Goal: Find specific page/section: Find specific page/section

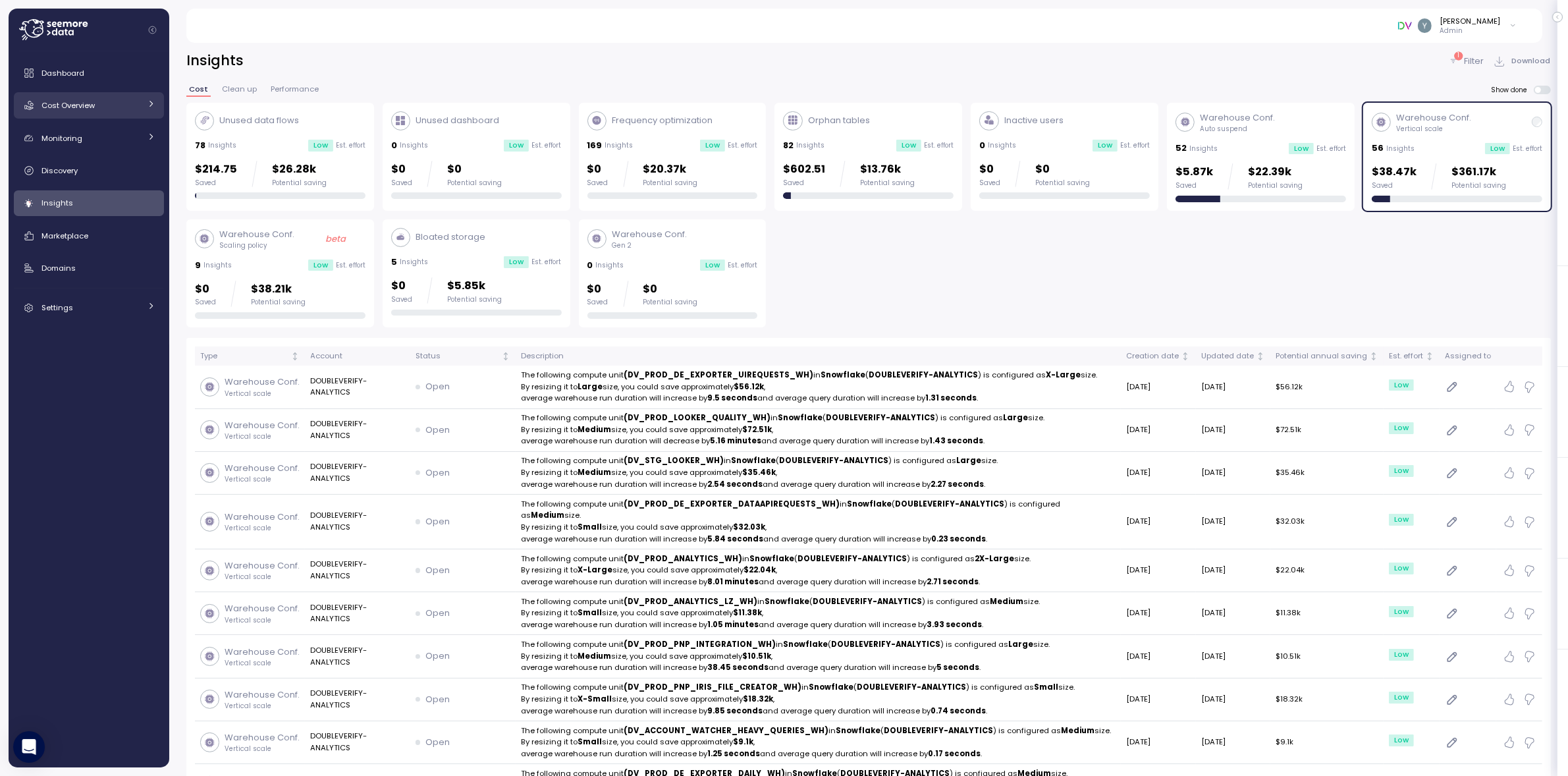
click at [96, 107] on div "Cost Overview" at bounding box center [91, 105] width 99 height 13
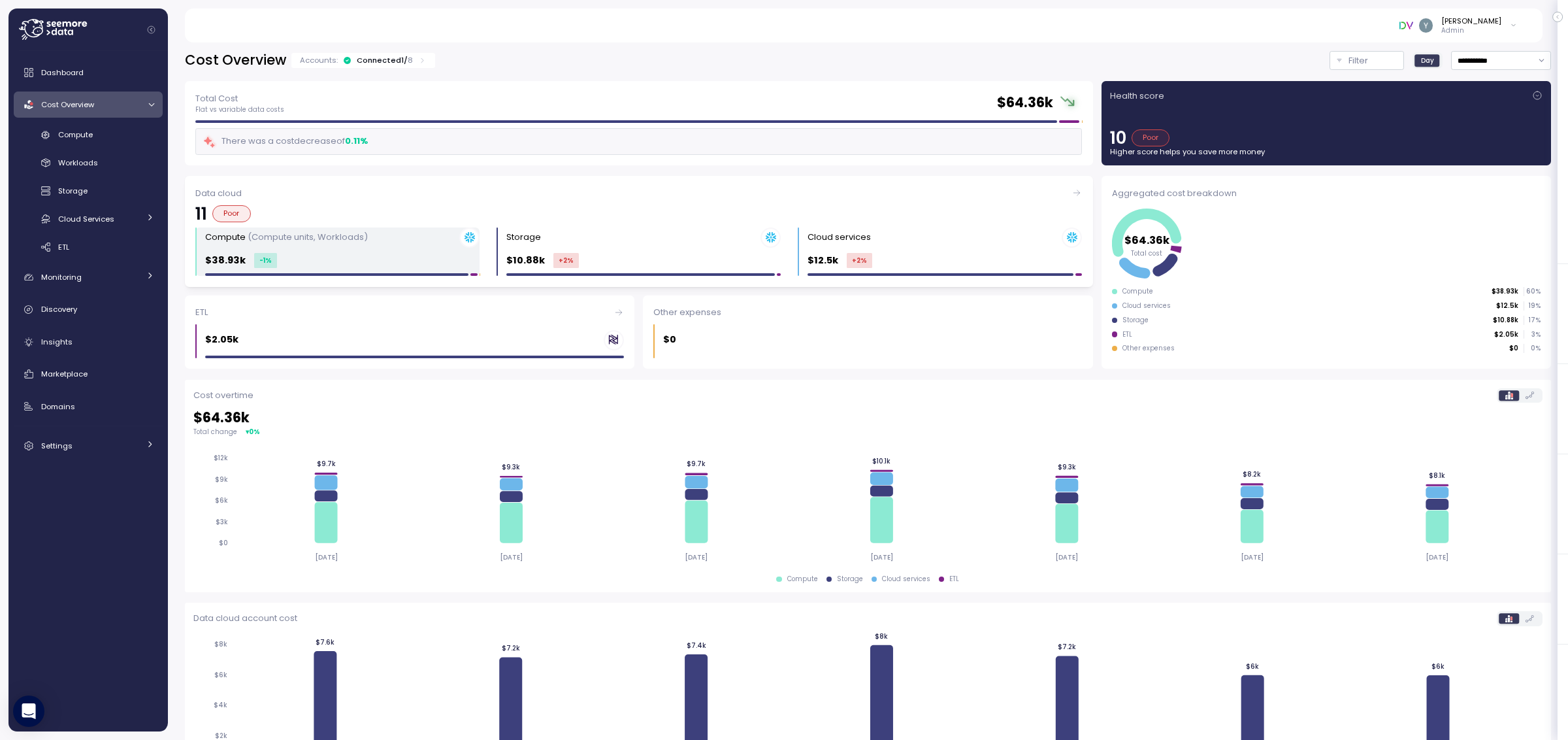
click at [377, 248] on div "Compute (Compute units, Workloads) $38.93k -1 %" at bounding box center [342, 252] width 274 height 49
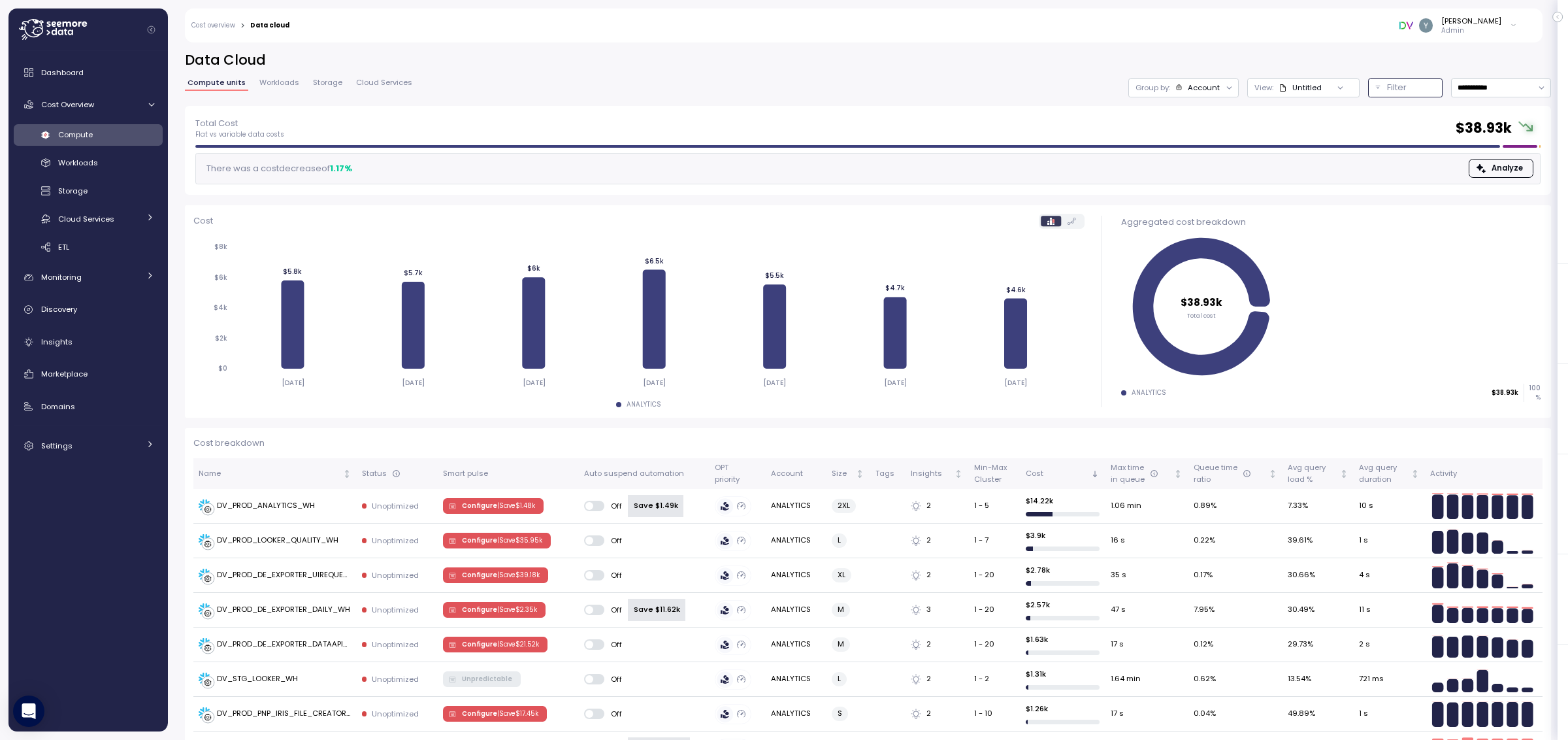
click at [1403, 89] on div "Filter" at bounding box center [1411, 87] width 48 height 13
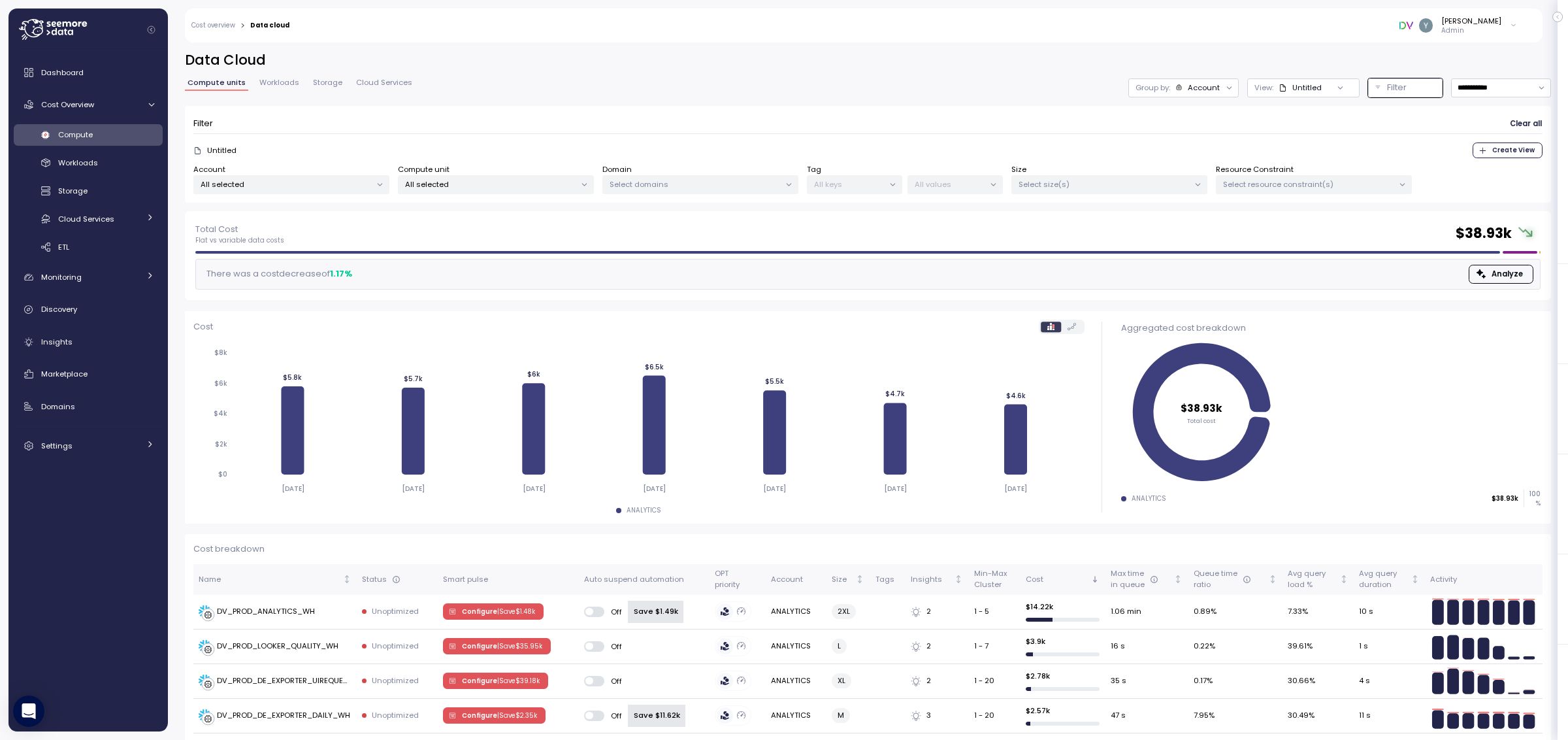
click at [227, 149] on p "Untitled" at bounding box center [222, 151] width 30 height 11
click at [221, 151] on p "Untitled" at bounding box center [222, 151] width 30 height 11
click at [1494, 153] on span "Create View" at bounding box center [1514, 150] width 42 height 14
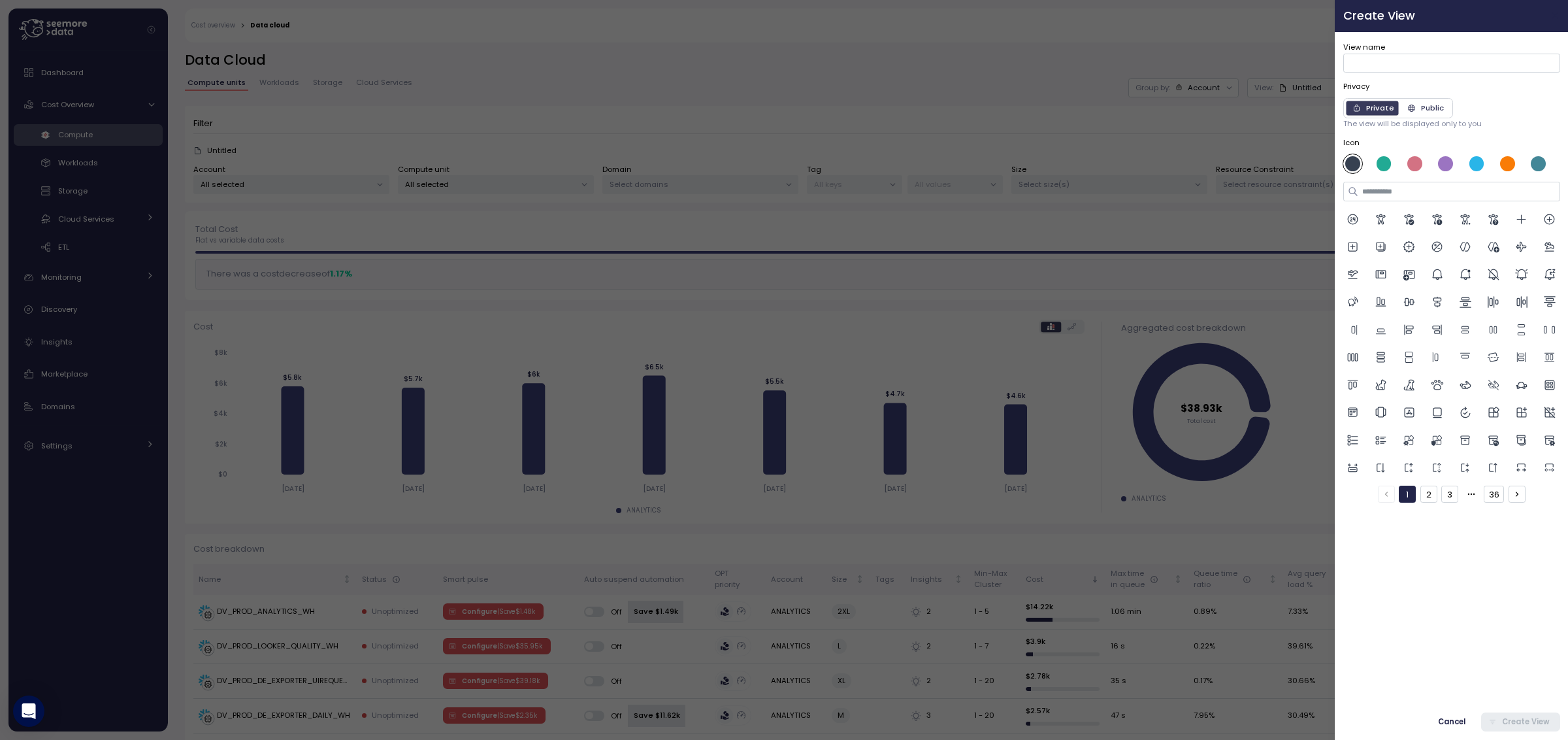
click at [1556, 14] on icon "button" at bounding box center [1555, 16] width 6 height 6
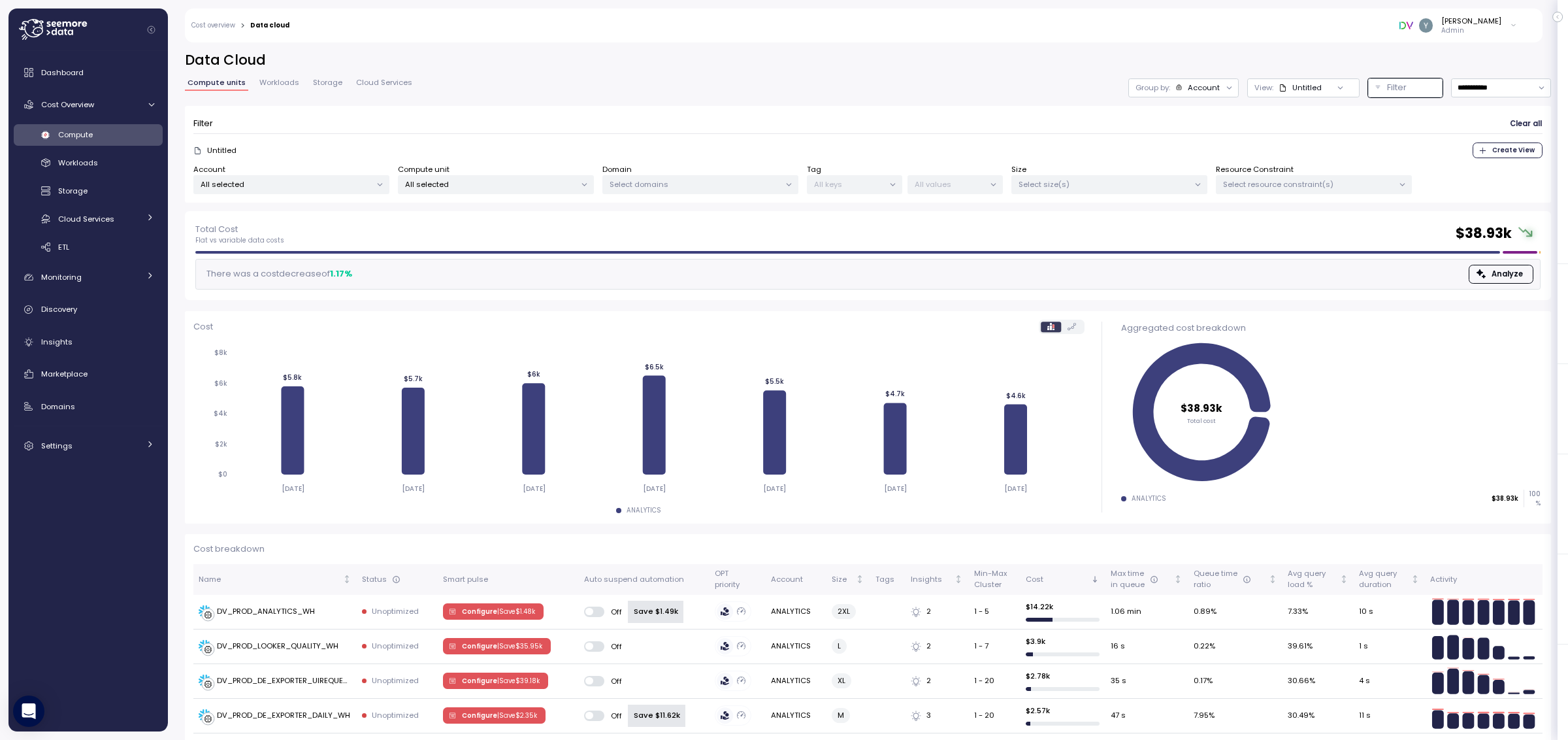
click at [464, 183] on p "All selected" at bounding box center [490, 184] width 171 height 11
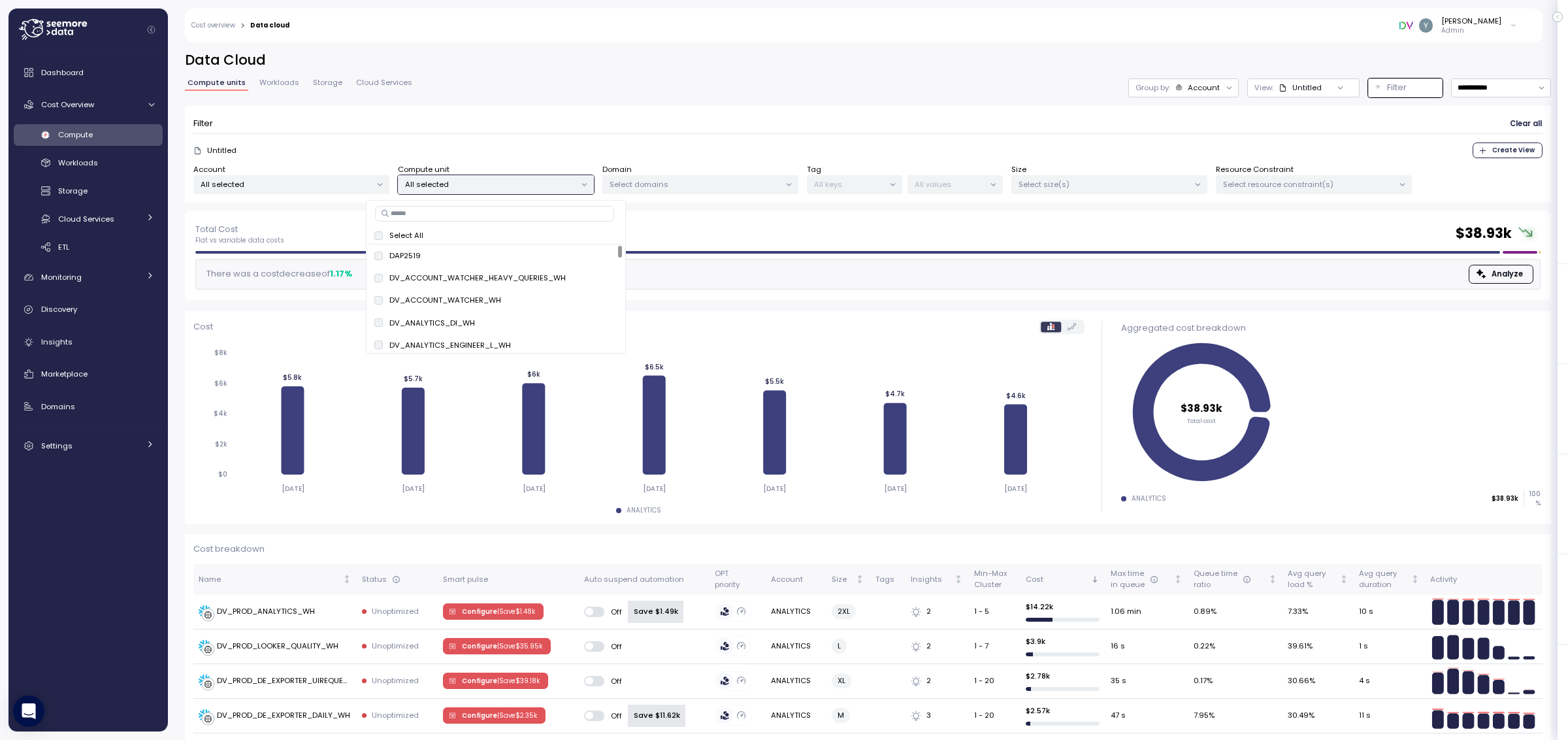
click at [669, 184] on p "Select domains" at bounding box center [695, 184] width 171 height 11
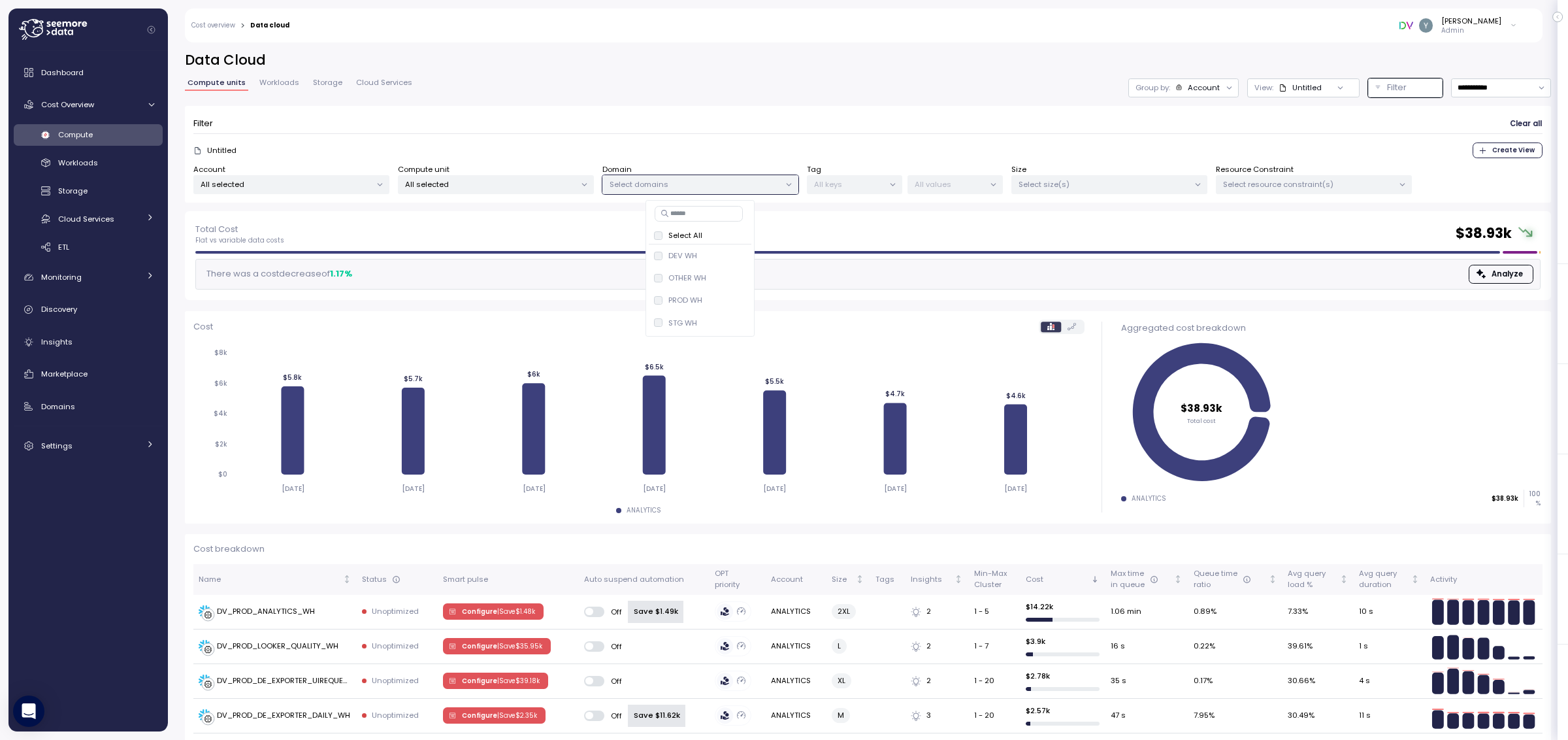
click at [534, 119] on div "Filter Clear all" at bounding box center [869, 124] width 1350 height 19
click at [564, 186] on p "All selected" at bounding box center [490, 184] width 171 height 11
